Goal: Task Accomplishment & Management: Complete application form

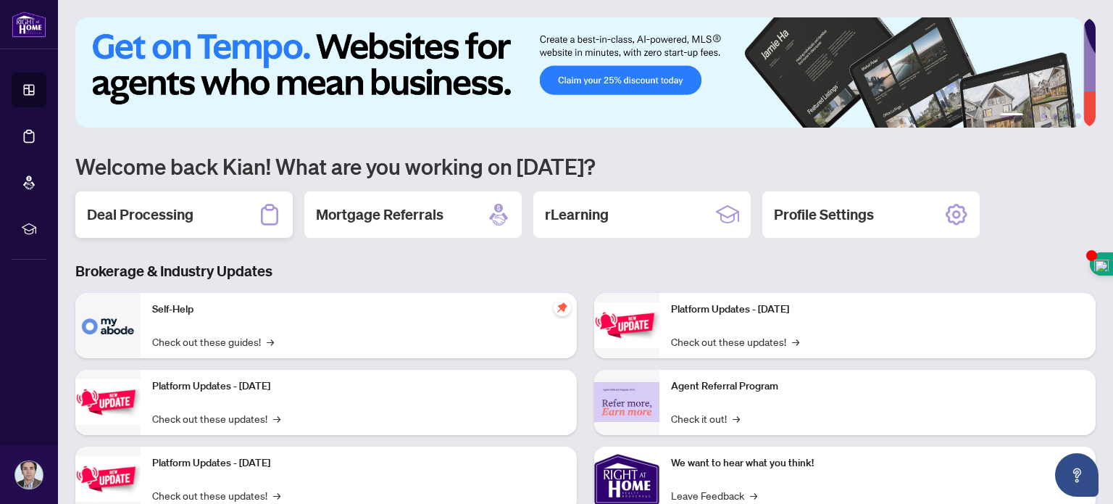
click at [197, 209] on div "Deal Processing" at bounding box center [183, 214] width 217 height 46
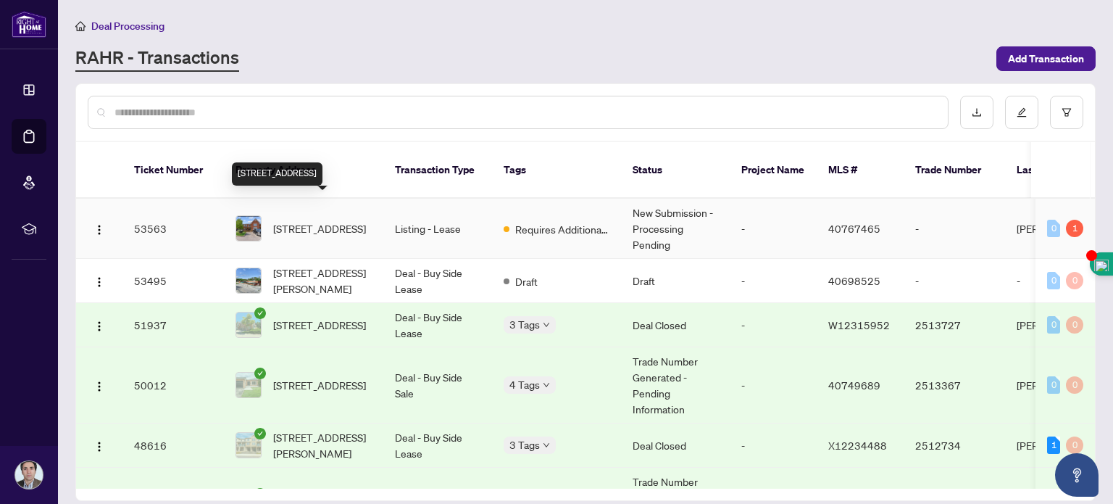
click at [324, 220] on span "[STREET_ADDRESS]" at bounding box center [319, 228] width 93 height 16
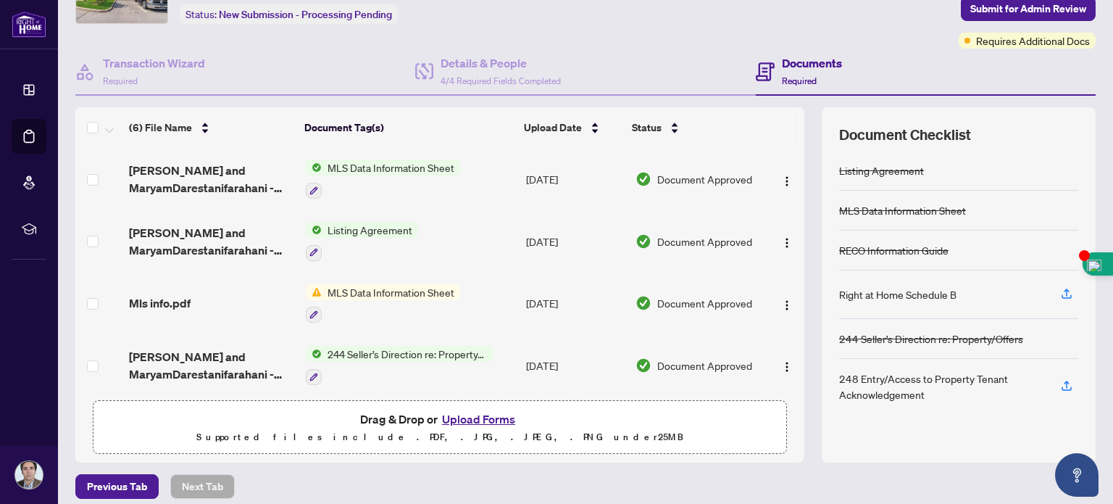
scroll to position [101, 0]
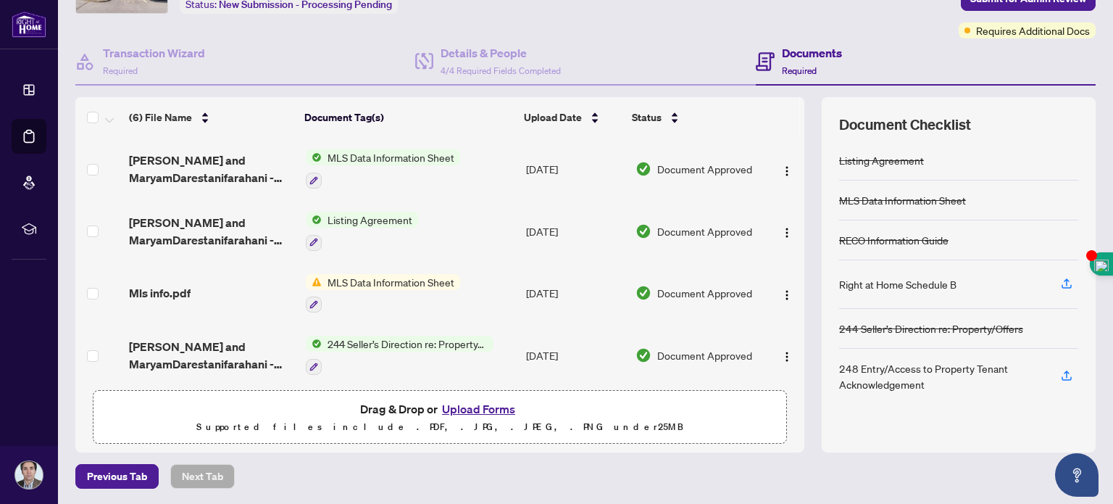
click at [489, 404] on button "Upload Forms" at bounding box center [479, 408] width 82 height 19
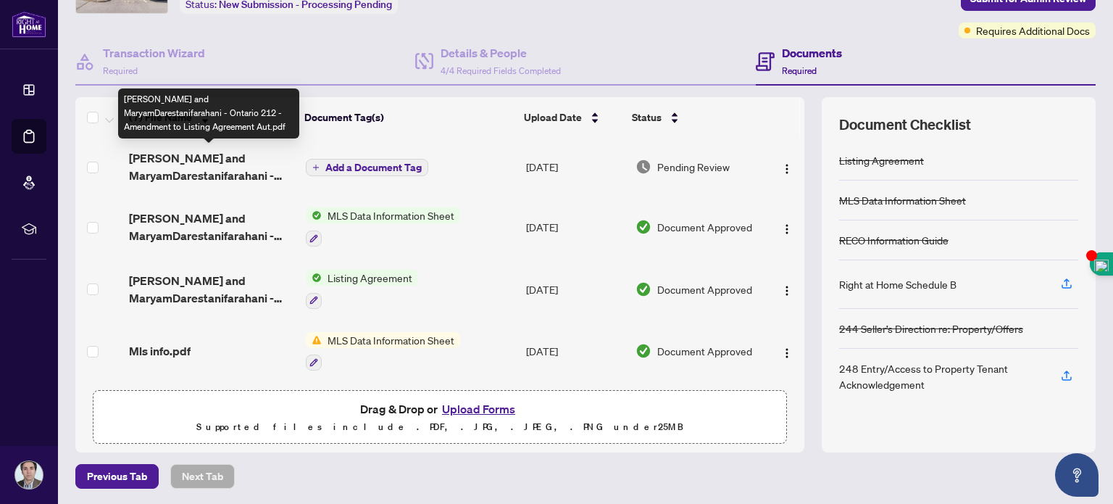
click at [186, 155] on span "[PERSON_NAME] and MaryamDarestanifarahani - Ontario 212 - Amendment to Listing …" at bounding box center [211, 166] width 164 height 35
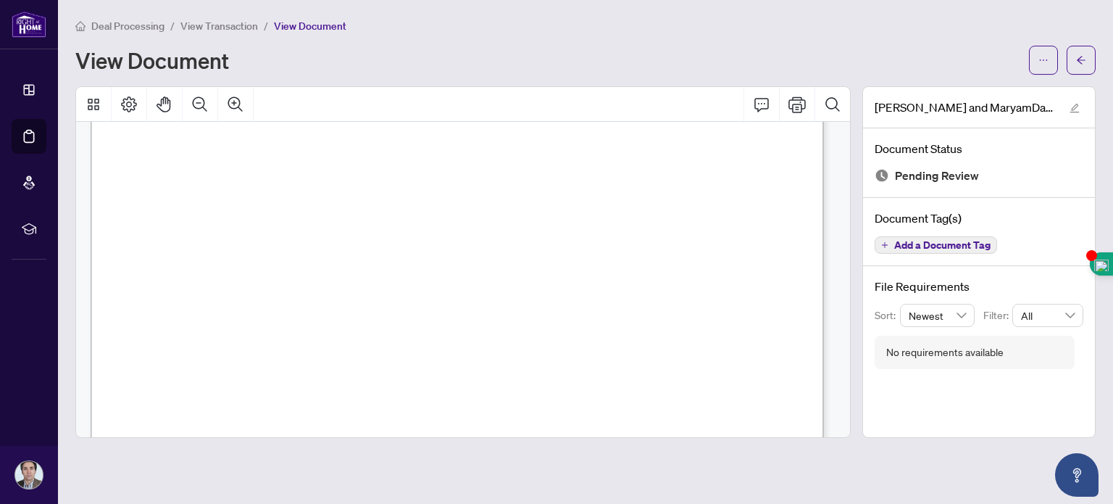
scroll to position [551, 0]
click at [1080, 64] on icon "arrow-left" at bounding box center [1081, 60] width 10 height 10
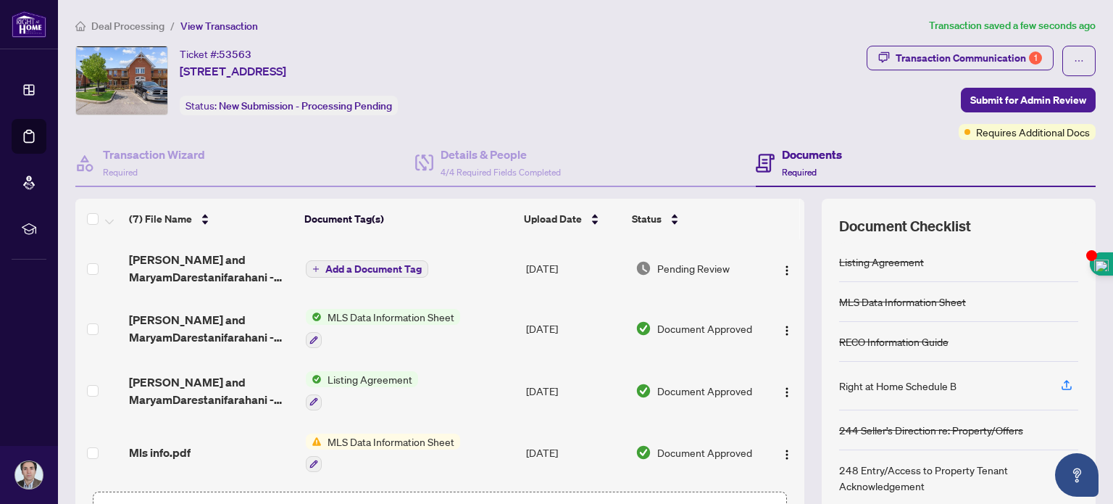
click at [335, 264] on span "Add a Document Tag" at bounding box center [373, 269] width 96 height 10
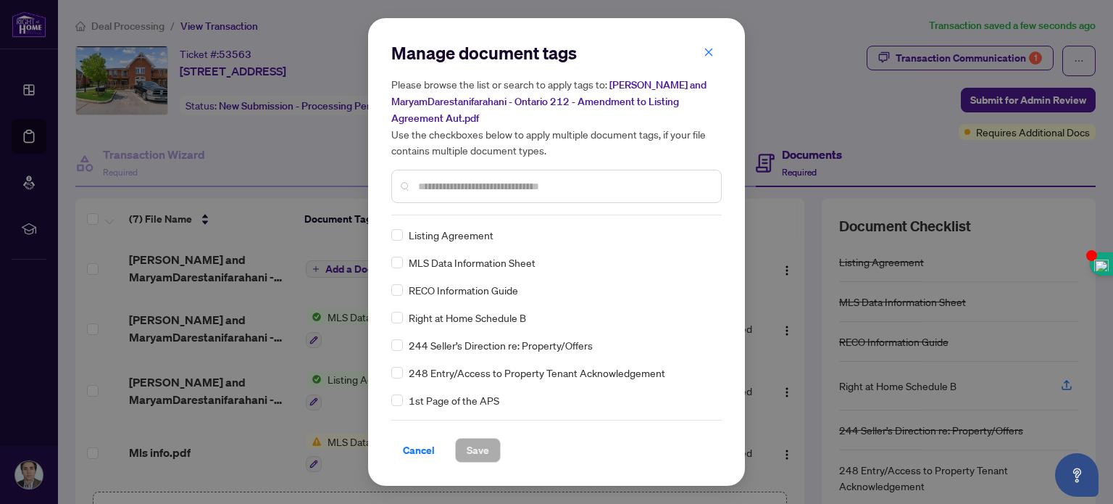
click at [435, 181] on input "text" at bounding box center [563, 186] width 291 height 16
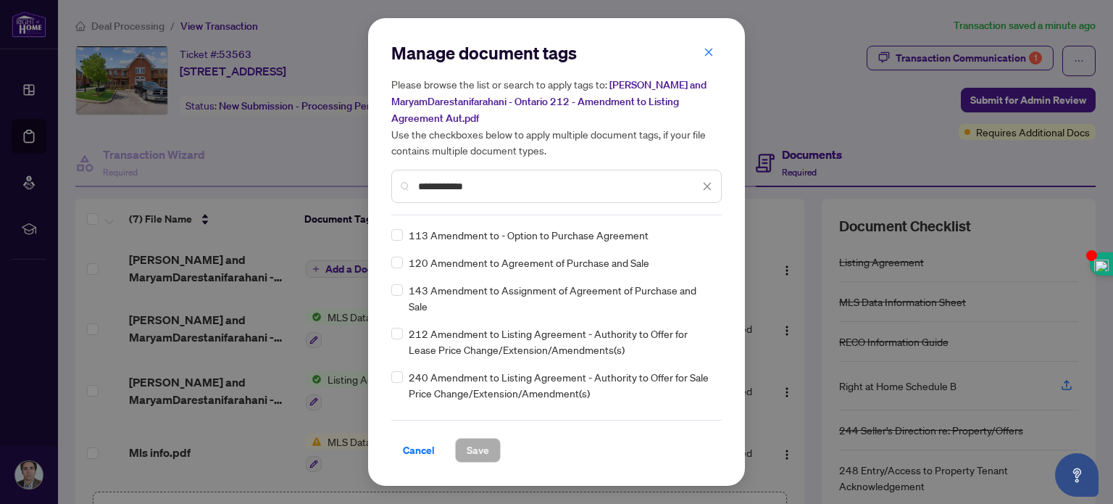
type input "**********"
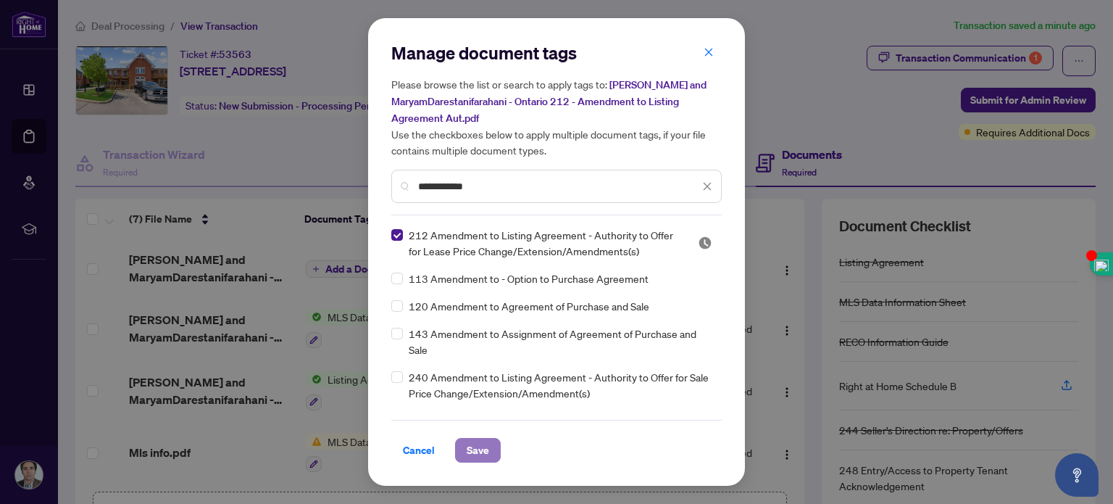
click at [477, 443] on span "Save" at bounding box center [478, 449] width 22 height 23
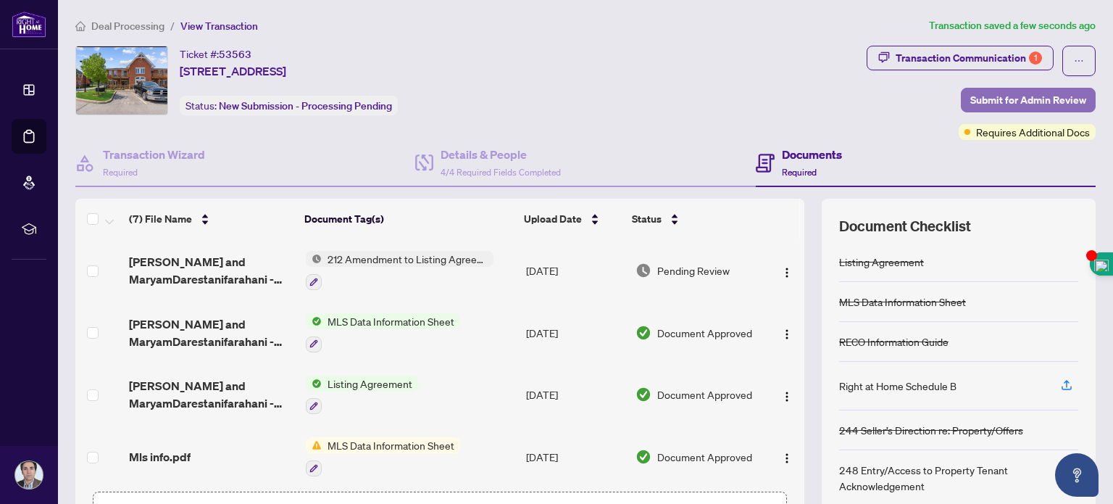
click at [1009, 92] on span "Submit for Admin Review" at bounding box center [1028, 99] width 116 height 23
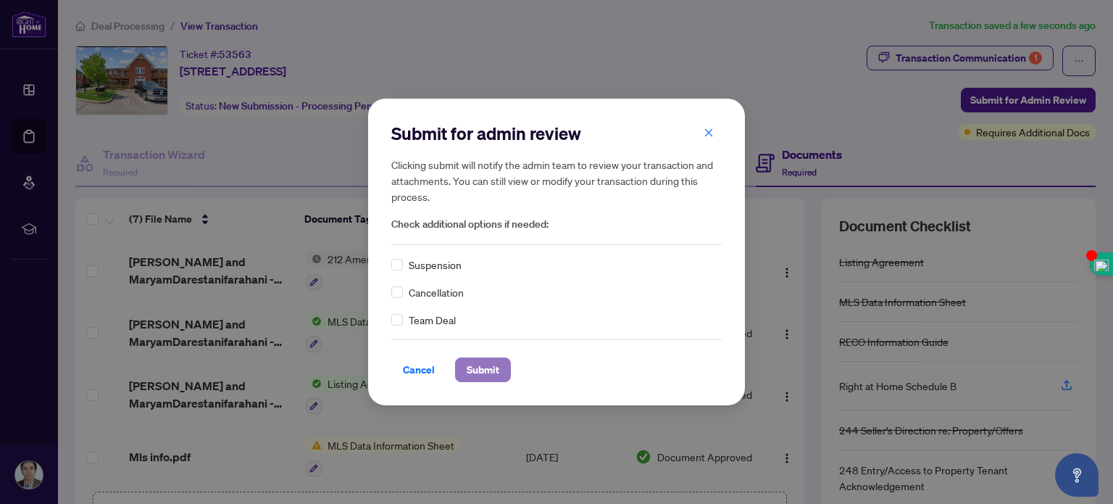
click at [474, 368] on span "Submit" at bounding box center [483, 369] width 33 height 23
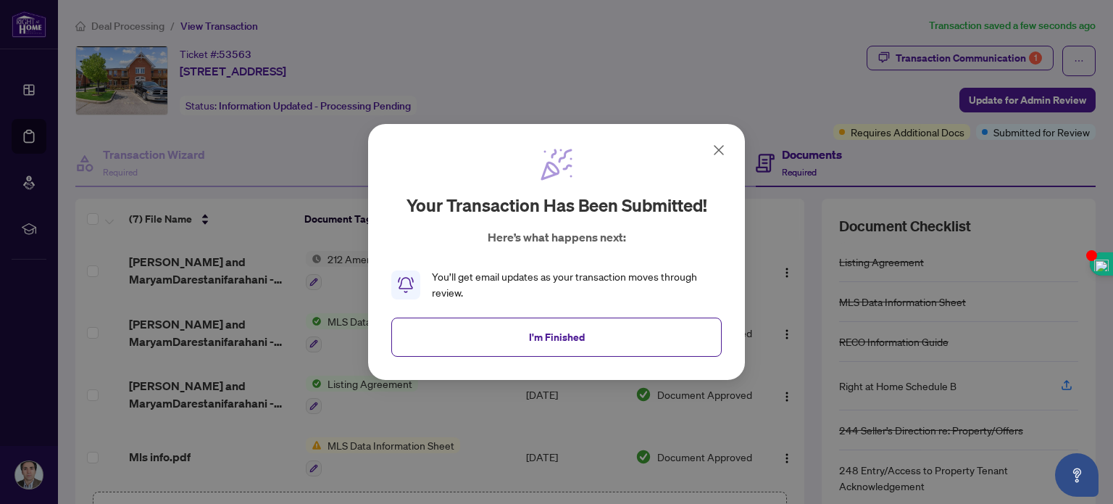
click at [550, 362] on div "Your transaction has been submitted! Here’s what happens next: You’ll get email…" at bounding box center [556, 252] width 377 height 256
click at [530, 334] on span "I'm Finished" at bounding box center [557, 336] width 56 height 23
